Goal: Task Accomplishment & Management: Manage account settings

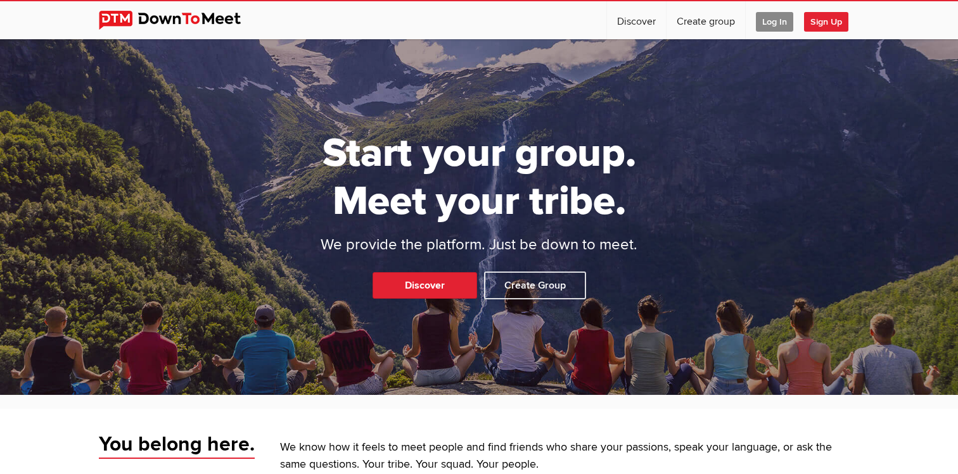
click at [777, 18] on span "Log In" at bounding box center [774, 22] width 37 height 20
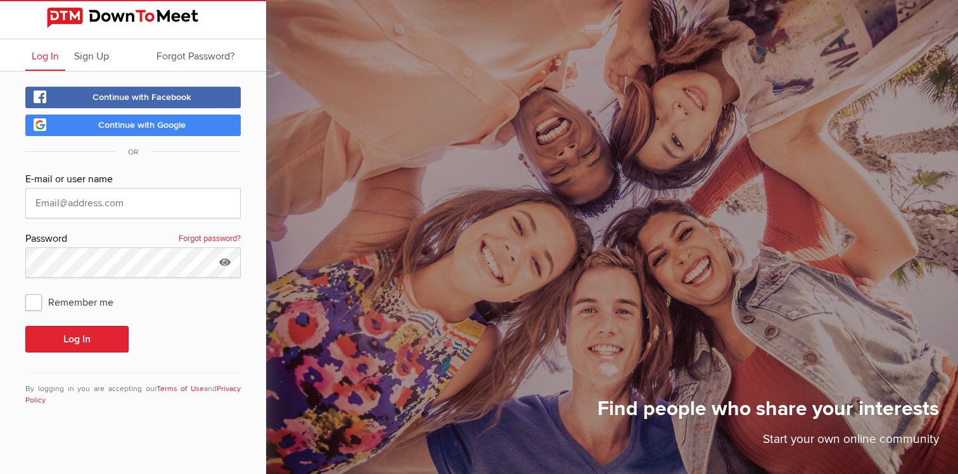
type input "[EMAIL_ADDRESS][DOMAIN_NAME]"
click at [25, 326] on button "Log In" at bounding box center [76, 339] width 103 height 27
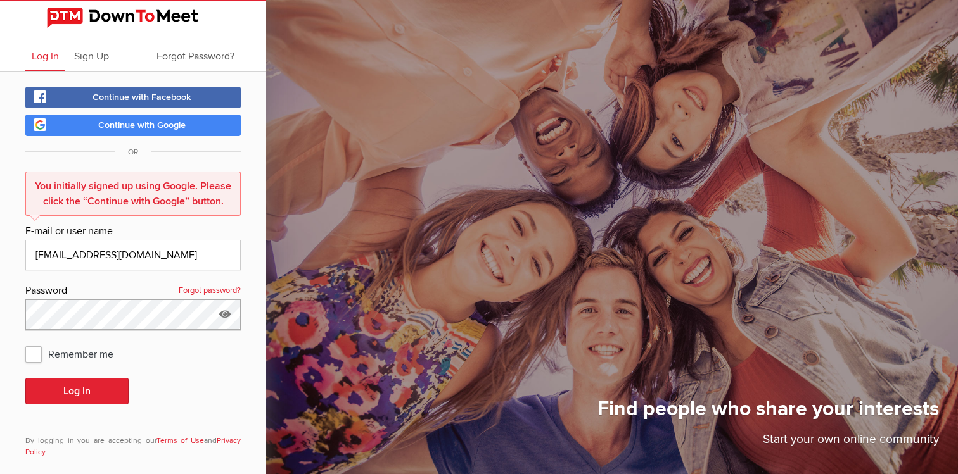
scroll to position [15, 0]
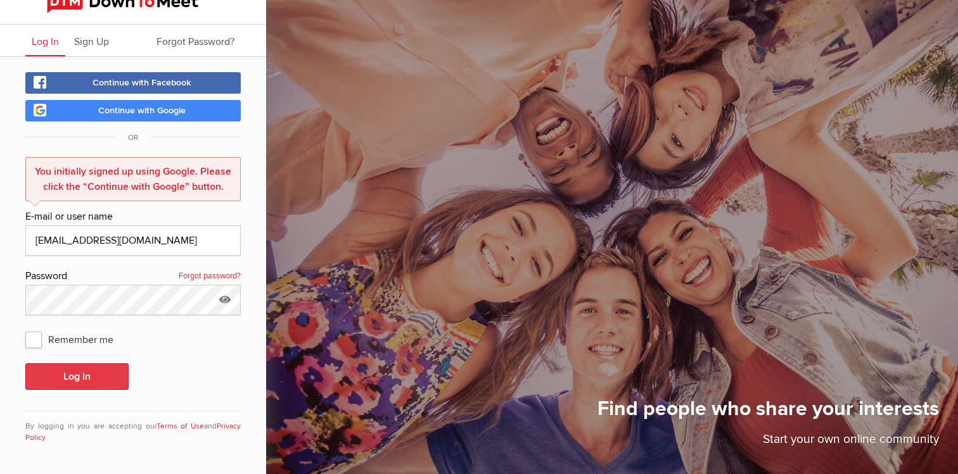
click at [89, 368] on button "Log In" at bounding box center [76, 377] width 103 height 27
click at [34, 339] on span "Remember me" at bounding box center [75, 339] width 101 height 23
click at [25, 328] on input "Remember me" at bounding box center [25, 327] width 1 height 1
checkbox input "true"
click at [115, 110] on span "Continue with Google" at bounding box center [141, 110] width 87 height 11
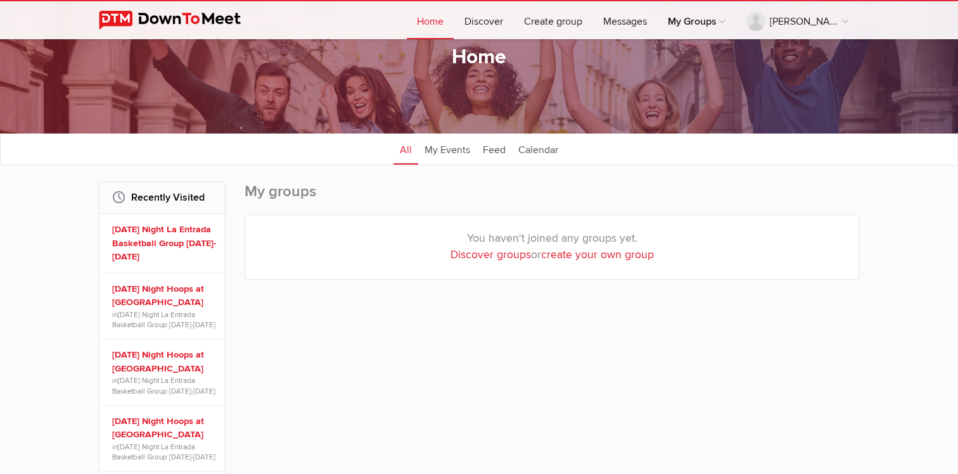
scroll to position [58, 0]
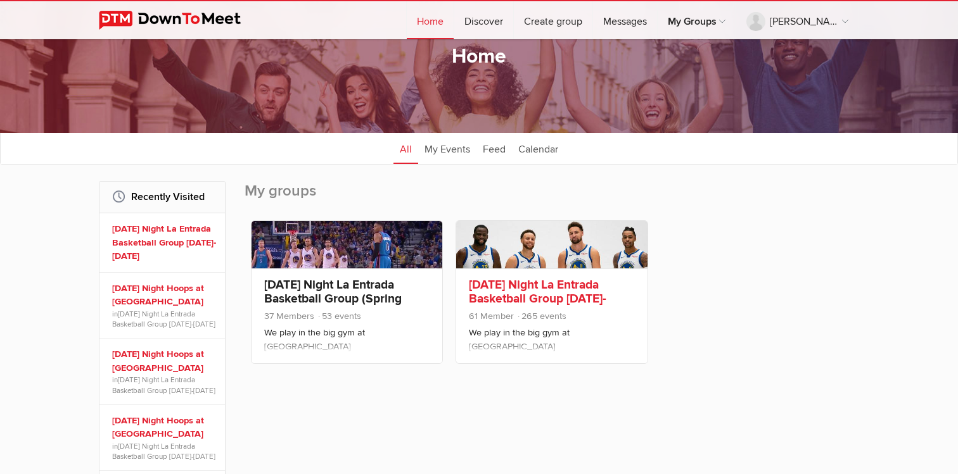
click at [547, 286] on link "[DATE] Night La Entrada Basketball Group [DATE]-[DATE]" at bounding box center [537, 298] width 137 height 43
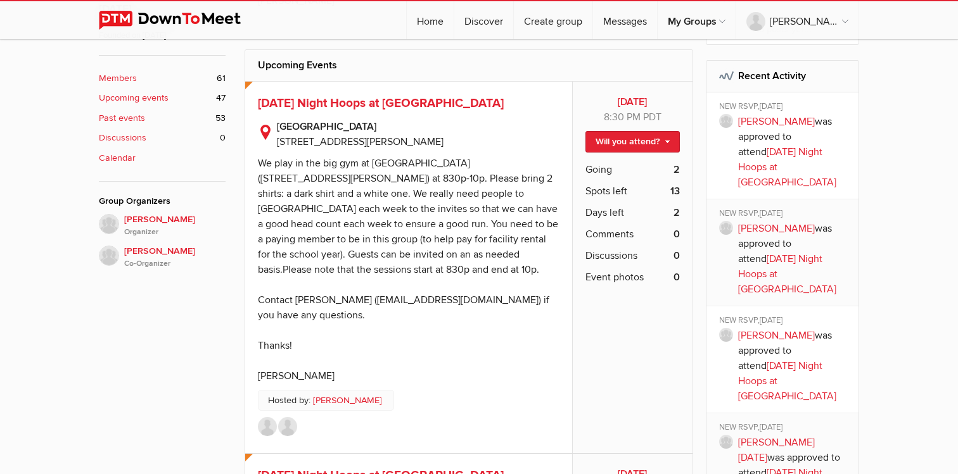
scroll to position [474, 0]
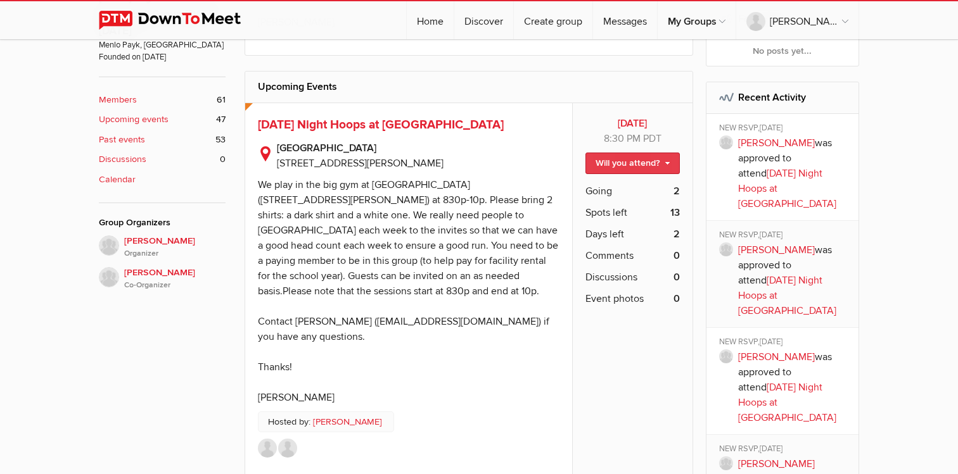
click at [671, 167] on link "Will you attend?" at bounding box center [632, 164] width 94 height 22
click at [608, 188] on span "Going" at bounding box center [598, 191] width 27 height 15
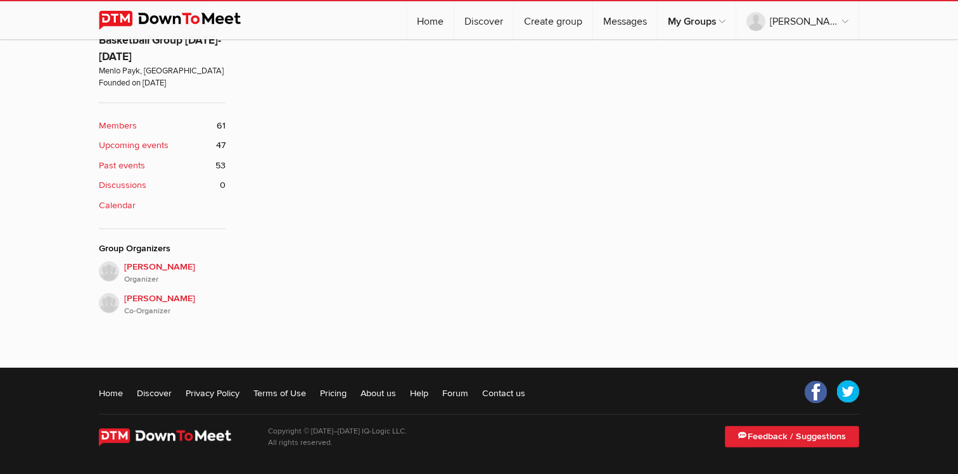
scroll to position [279, 0]
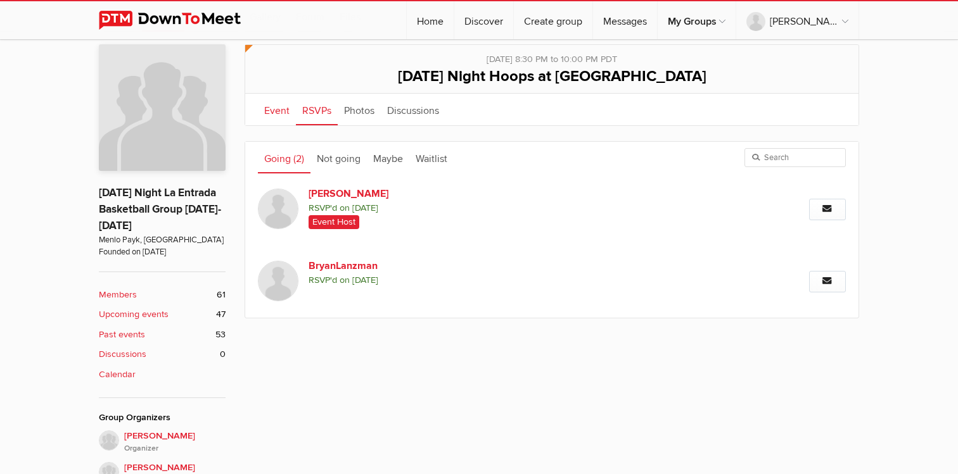
click at [275, 110] on link "Event" at bounding box center [277, 110] width 38 height 32
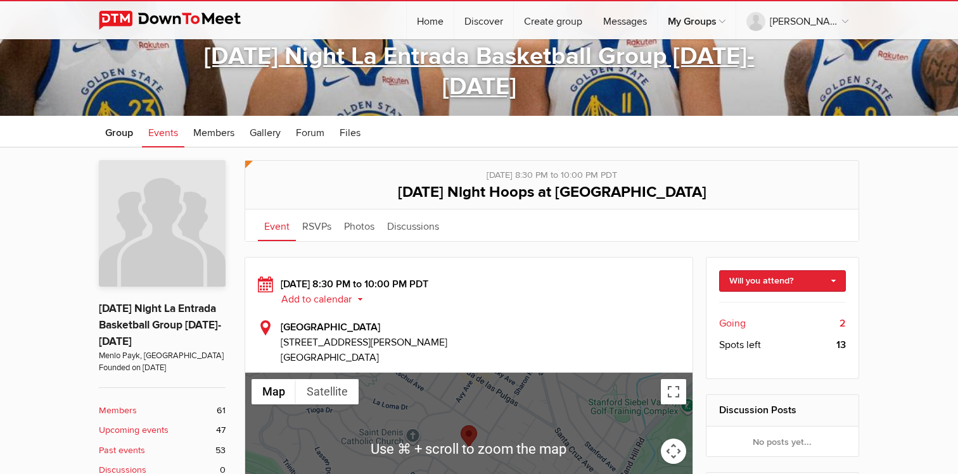
scroll to position [155, 0]
